Goal: Transaction & Acquisition: Register for event/course

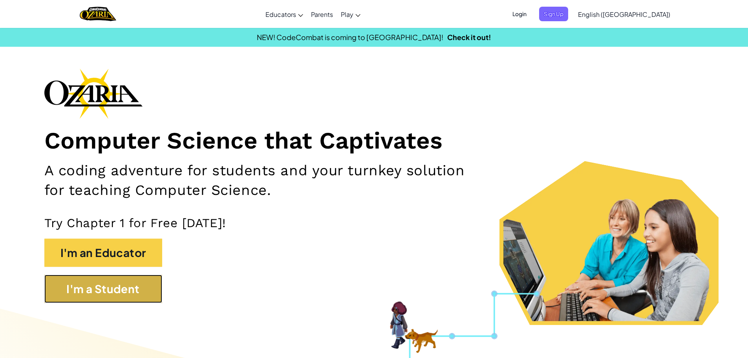
click at [141, 286] on button "I'm a Student" at bounding box center [103, 288] width 118 height 28
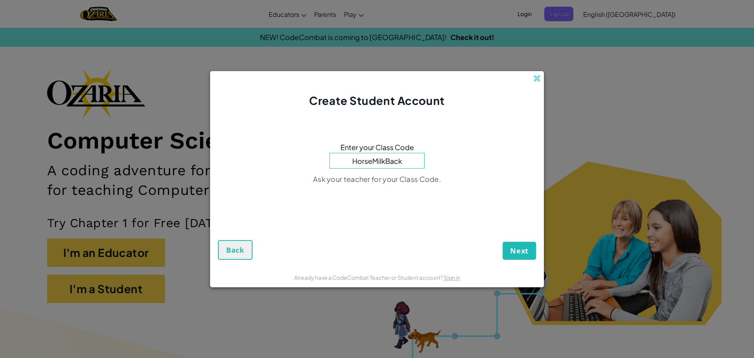
type input "HorseMilkBack"
click at [513, 246] on span "Next" at bounding box center [519, 250] width 18 height 9
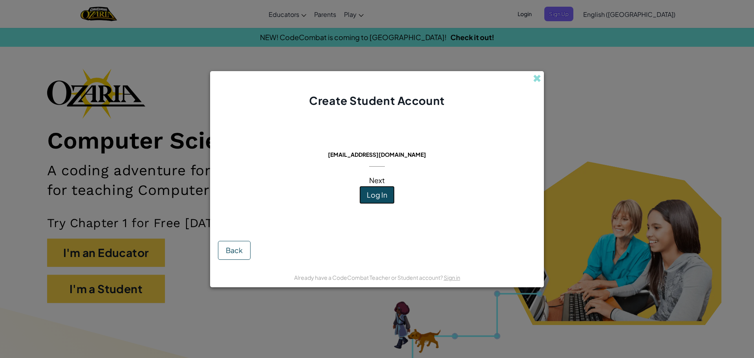
click at [374, 191] on span "Log In" at bounding box center [377, 194] width 20 height 9
